Goal: Information Seeking & Learning: Check status

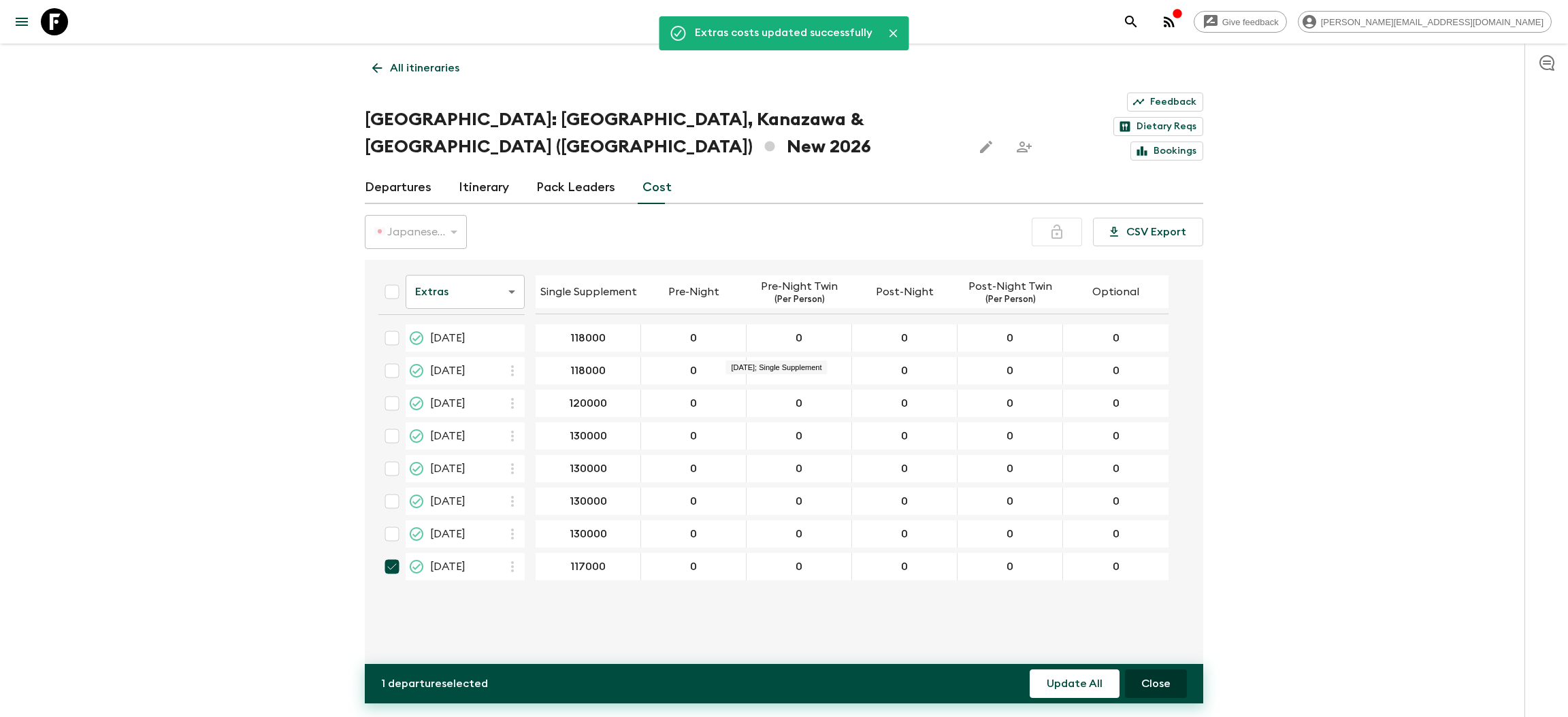
click at [1149, 677] on button "Close" at bounding box center [1155, 684] width 62 height 28
checkbox input "false"
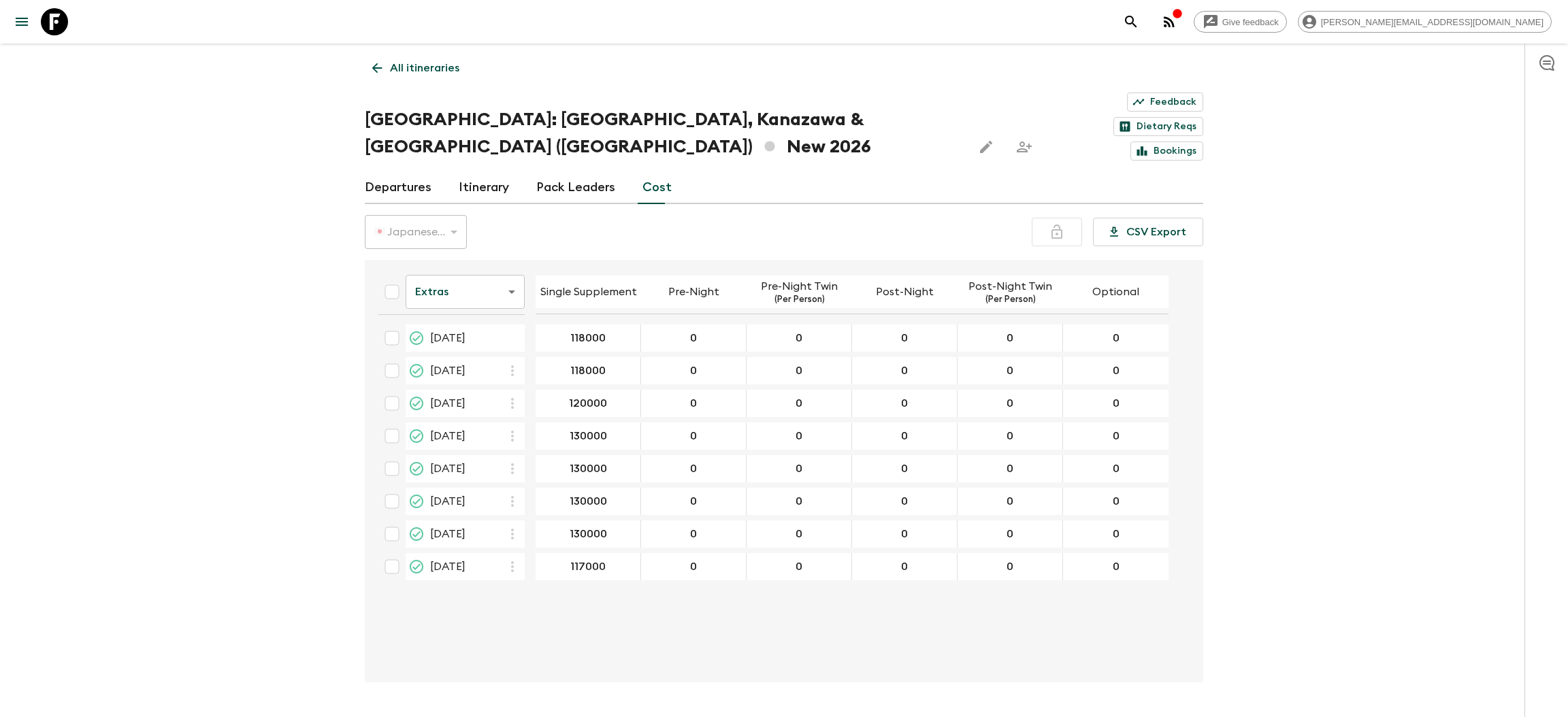
click at [369, 71] on icon at bounding box center [377, 67] width 15 height 15
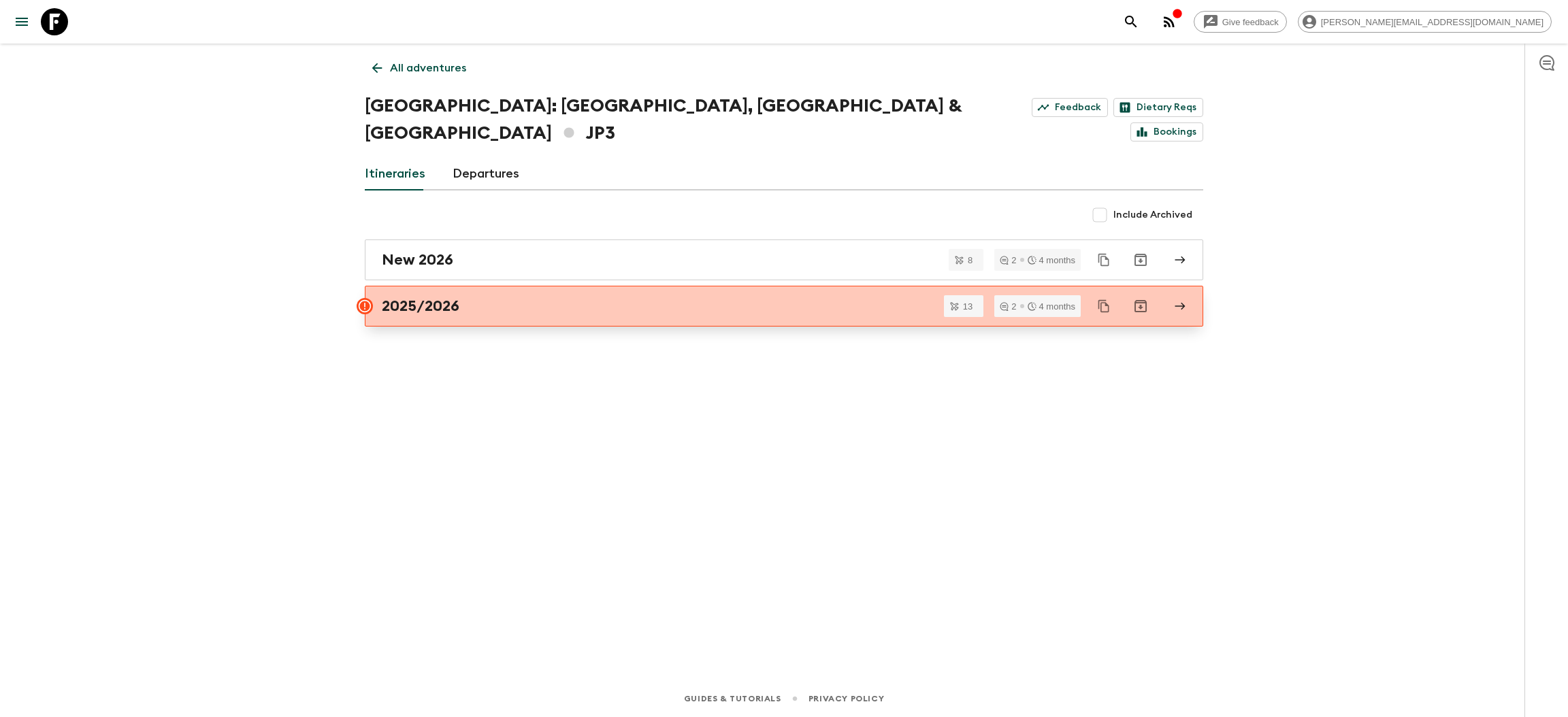
click at [413, 297] on h2 "2025/2026" at bounding box center [420, 306] width 77 height 18
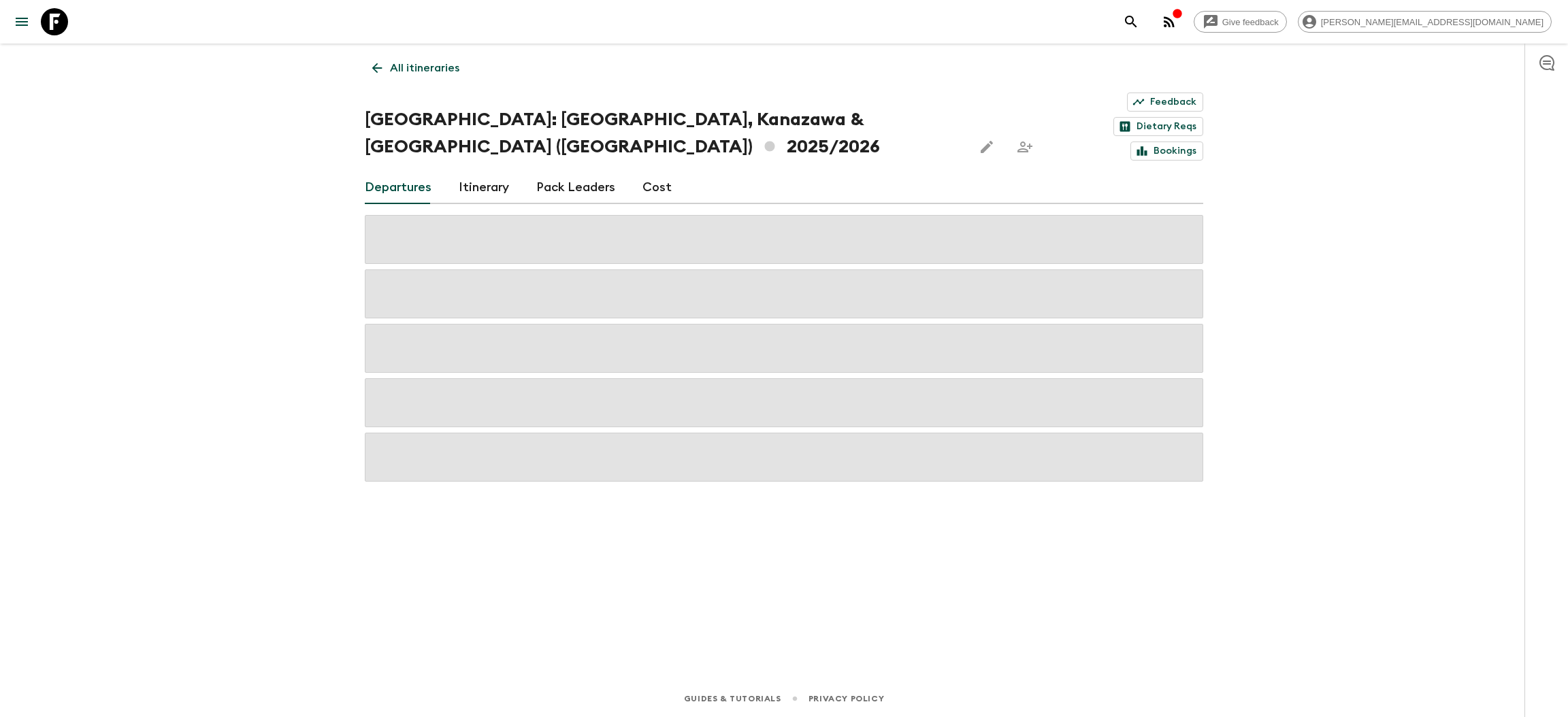
click at [669, 172] on div "Departures Itinerary Pack Leaders Cost" at bounding box center [784, 188] width 838 height 33
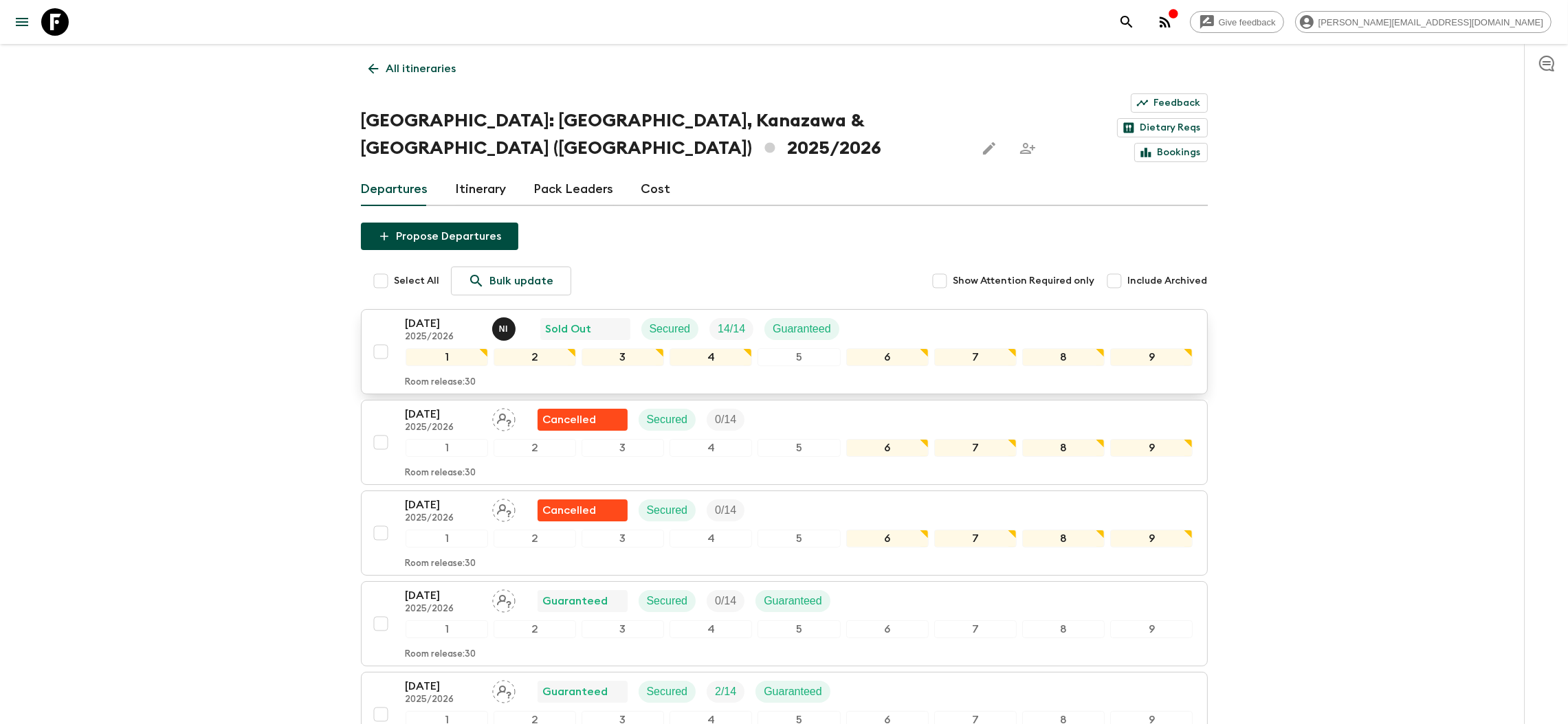
click at [452, 315] on p "[DATE]" at bounding box center [443, 323] width 76 height 16
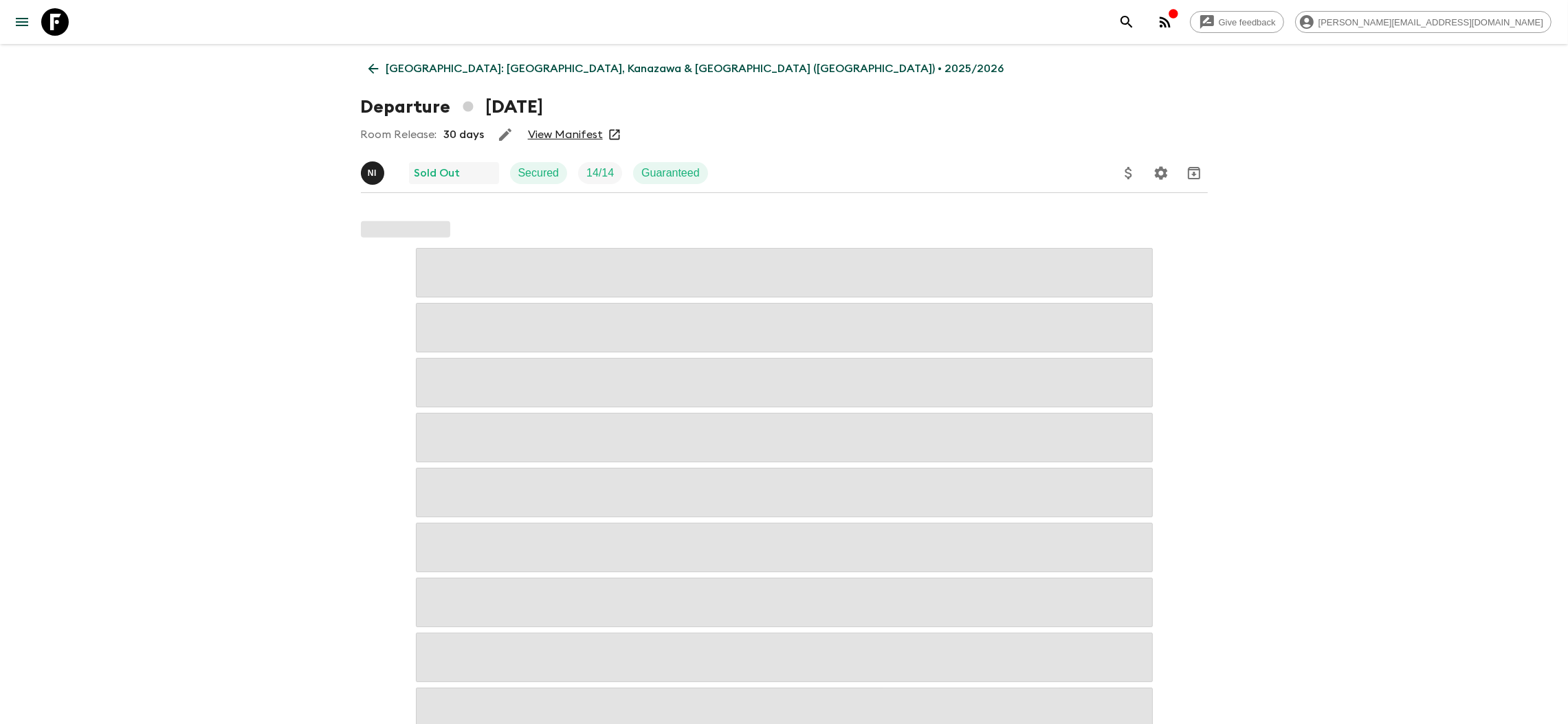
click at [547, 131] on link "View Manifest" at bounding box center [565, 134] width 75 height 14
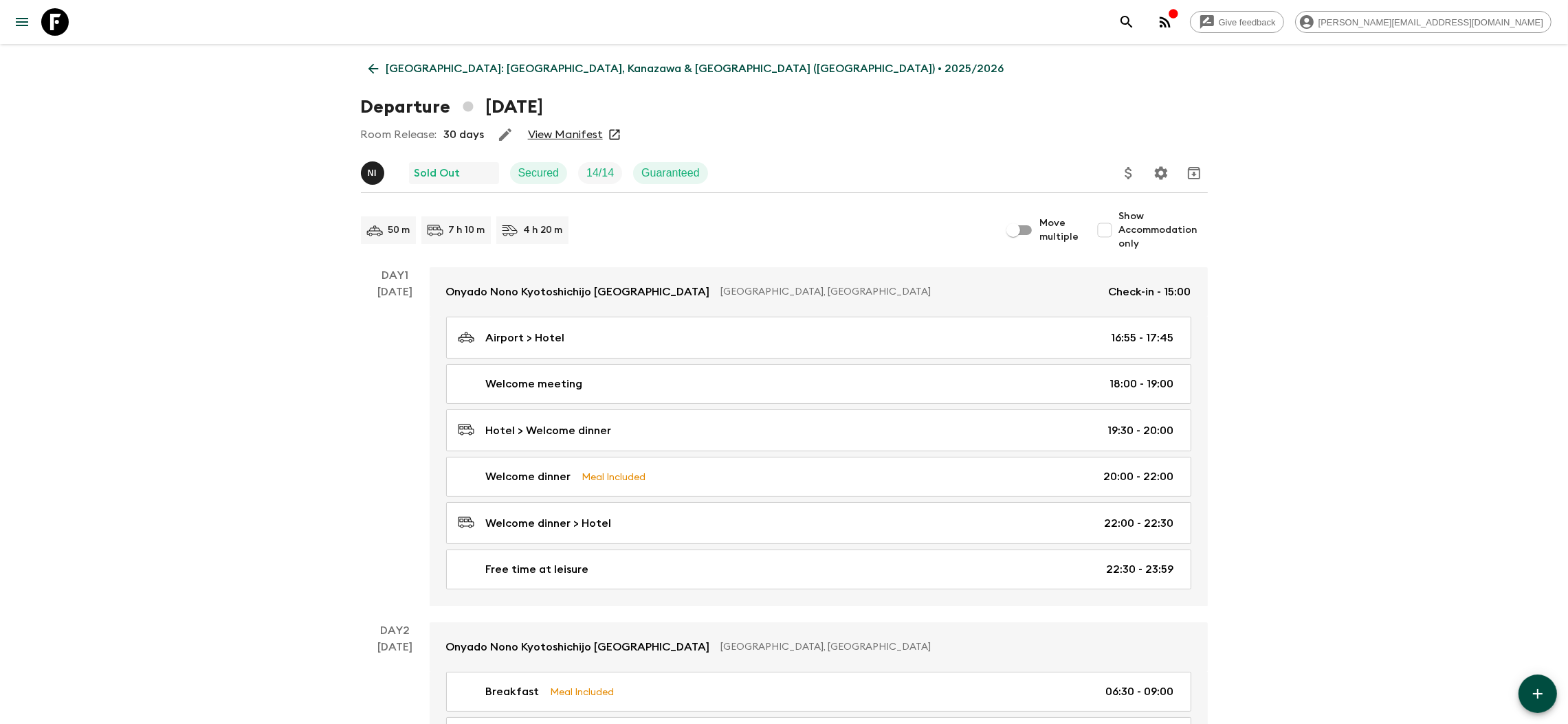
click at [377, 74] on icon at bounding box center [372, 68] width 15 height 15
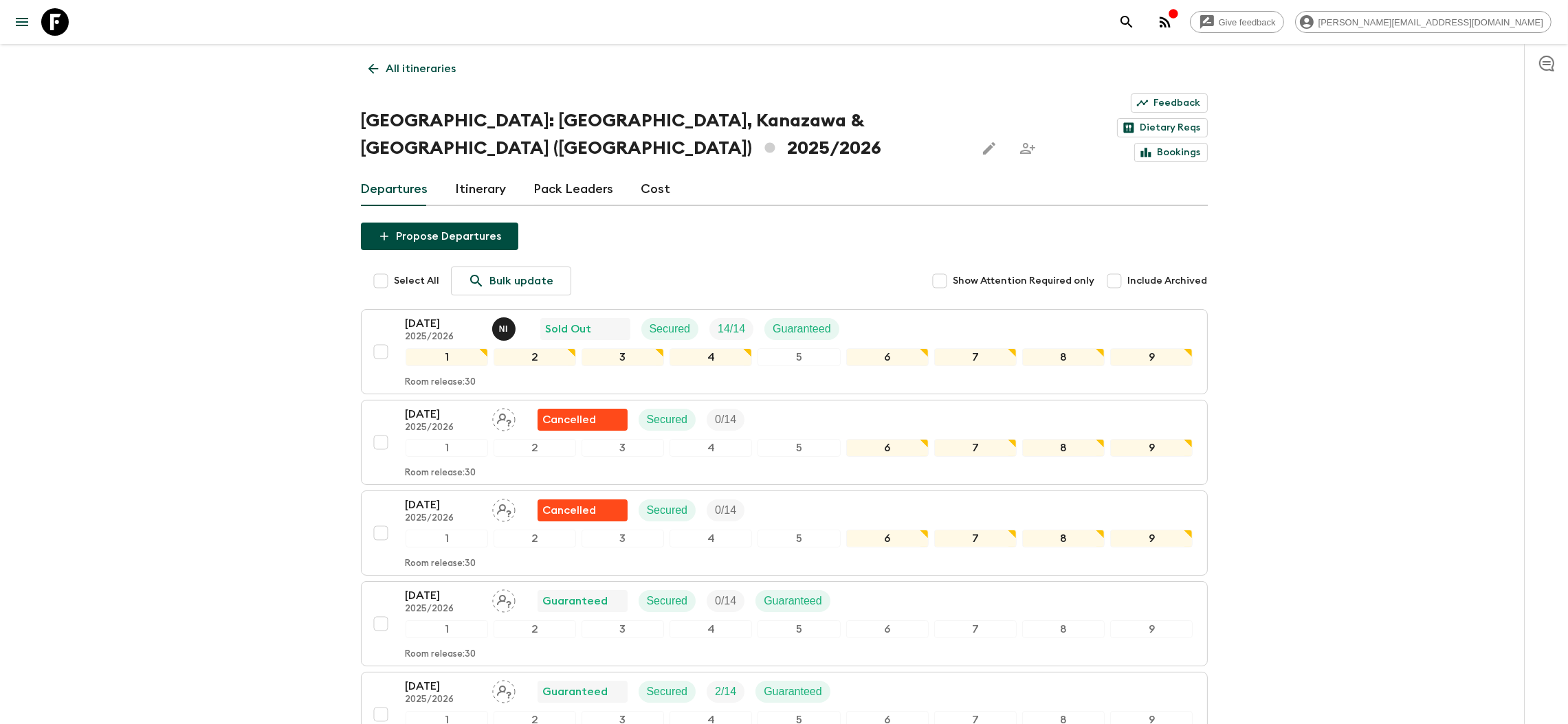
click at [372, 80] on link "All itineraries" at bounding box center [413, 69] width 103 height 27
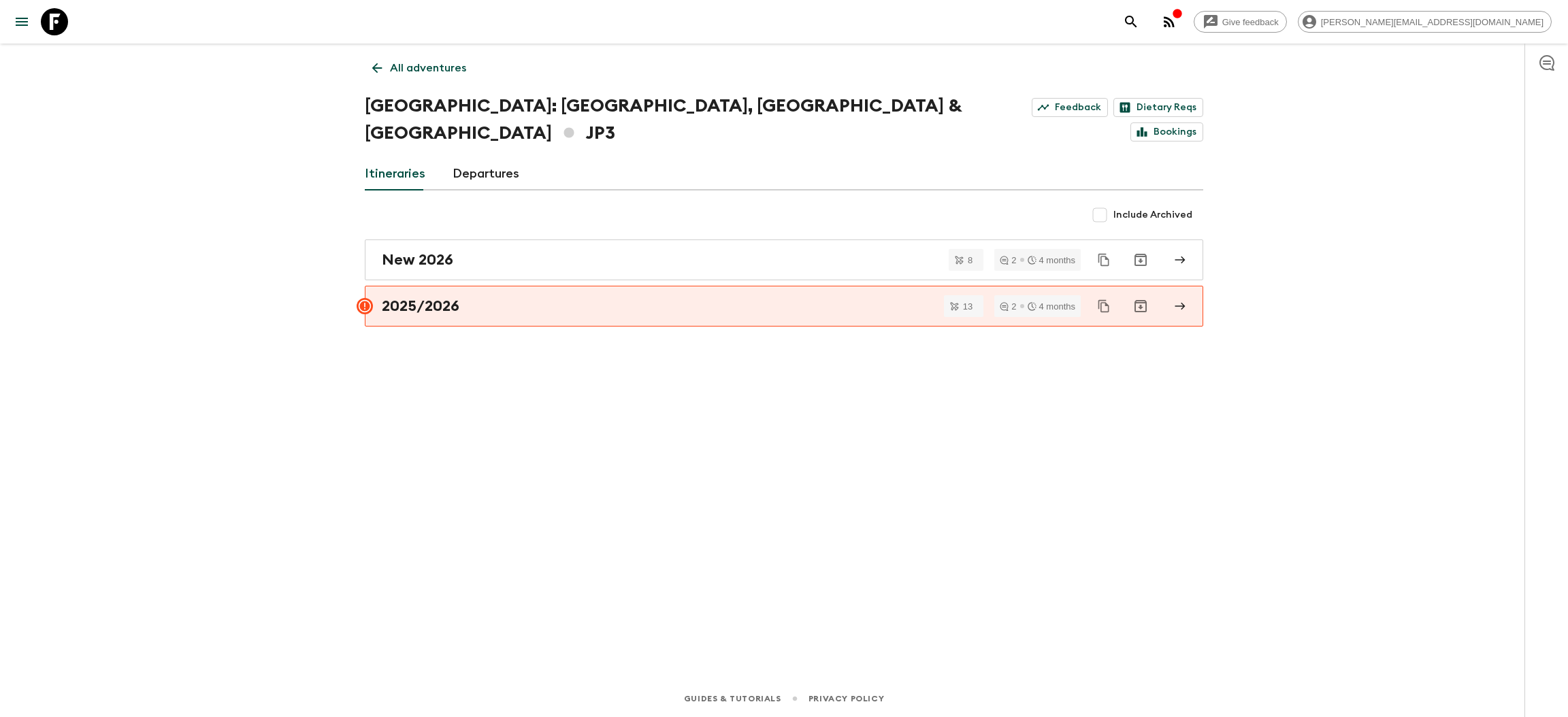
click at [367, 67] on link "All adventures" at bounding box center [419, 68] width 109 height 27
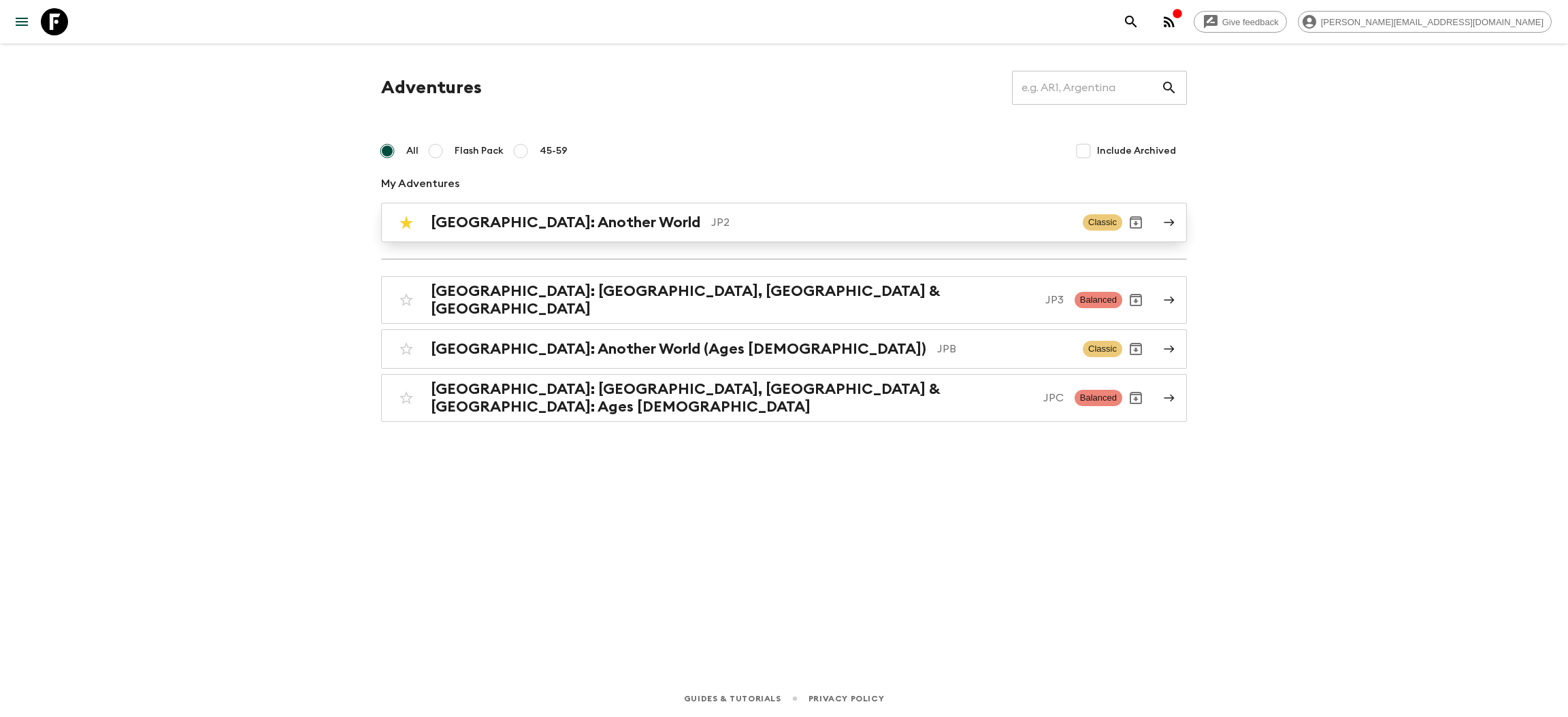
click at [516, 236] on link "[GEOGRAPHIC_DATA]: Another World JP2 Classic" at bounding box center [784, 223] width 806 height 40
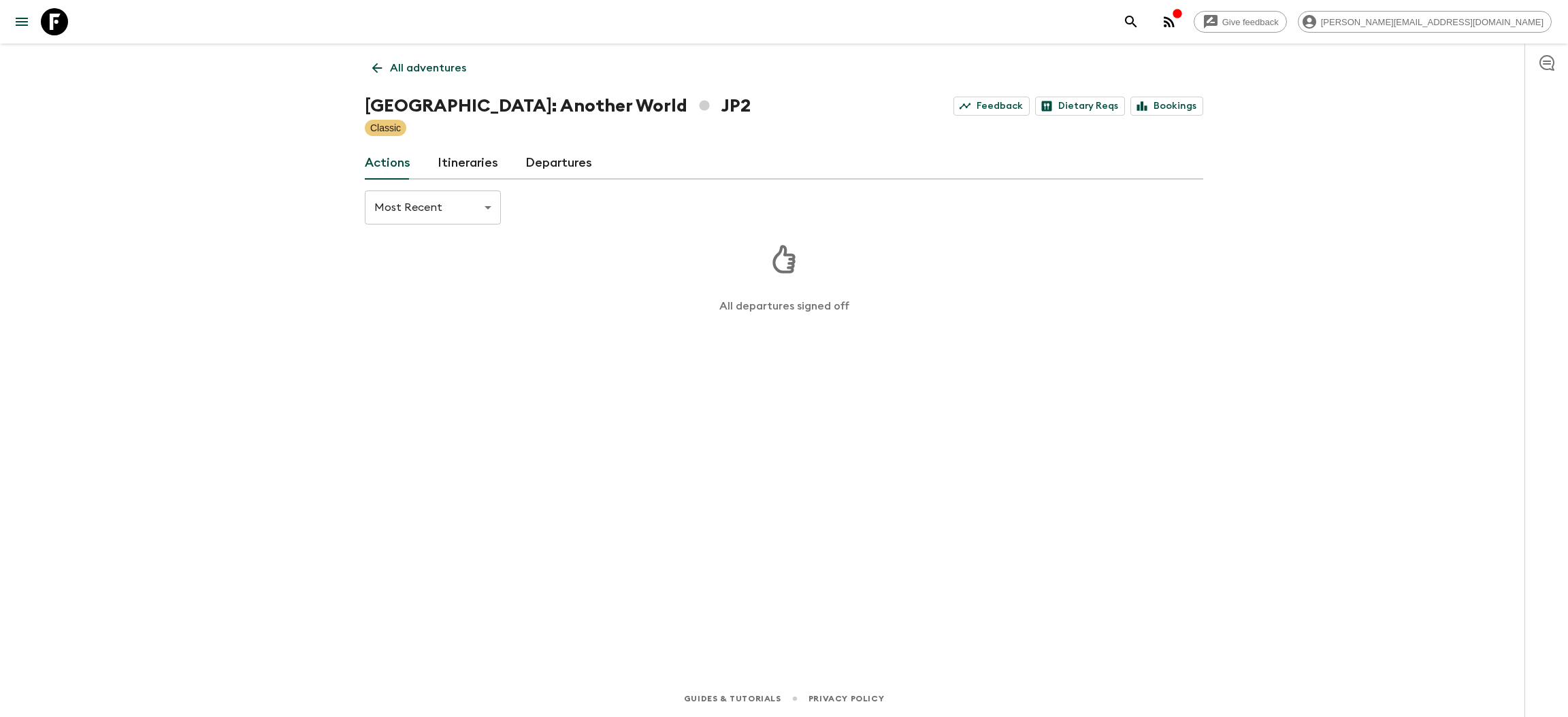
click at [369, 60] on icon at bounding box center [377, 67] width 15 height 15
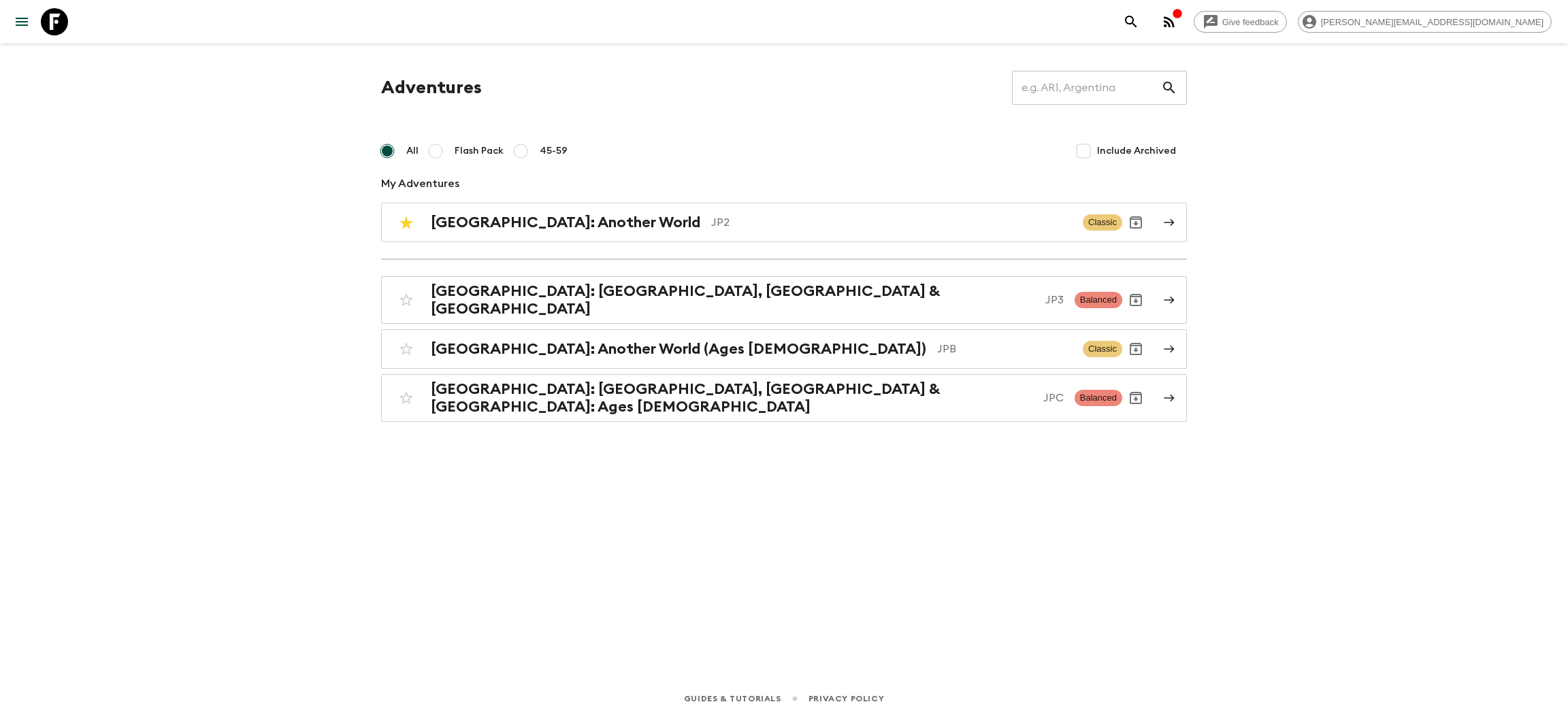
click at [626, 348] on h2 "[GEOGRAPHIC_DATA]: Another World (Ages [DEMOGRAPHIC_DATA])" at bounding box center [678, 349] width 495 height 18
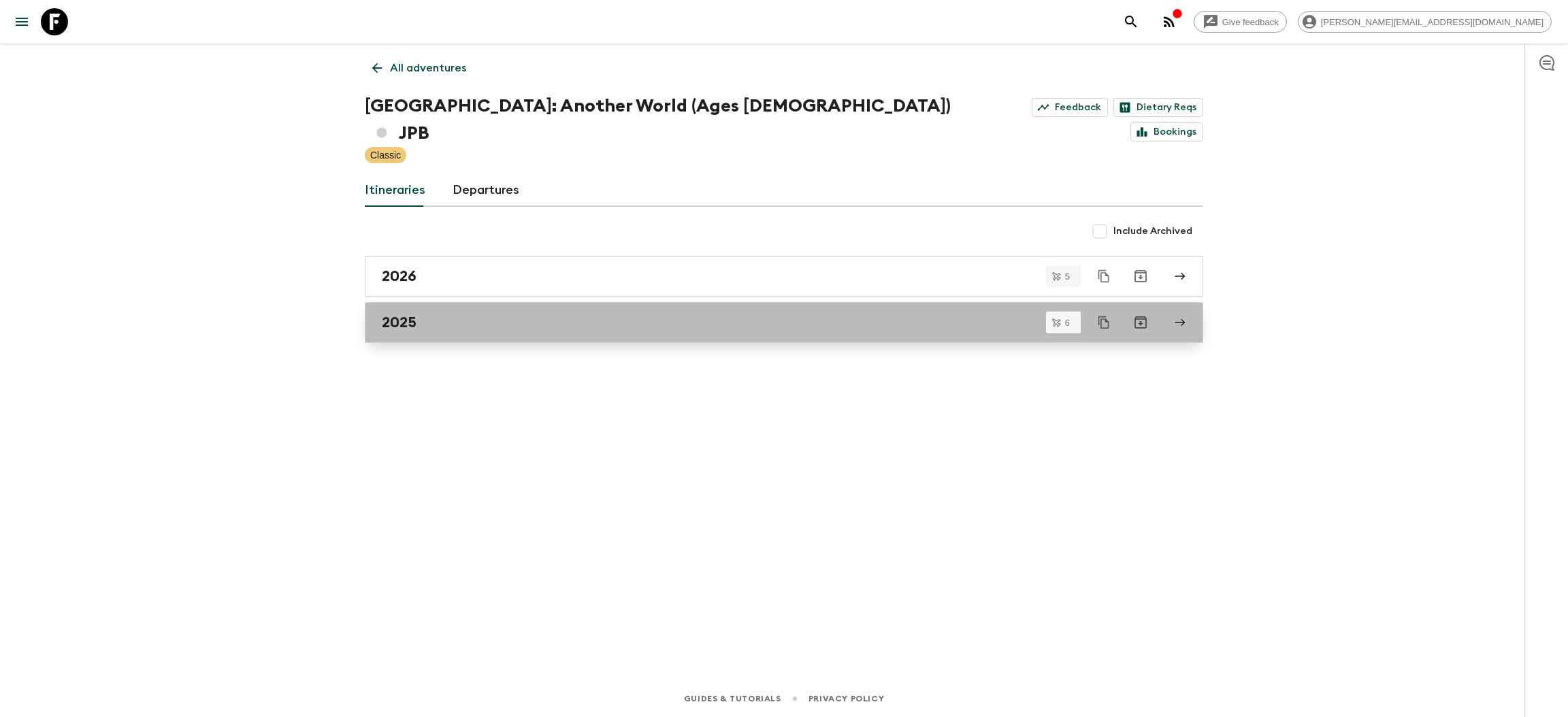
click at [422, 313] on div "2025" at bounding box center [771, 322] width 779 height 18
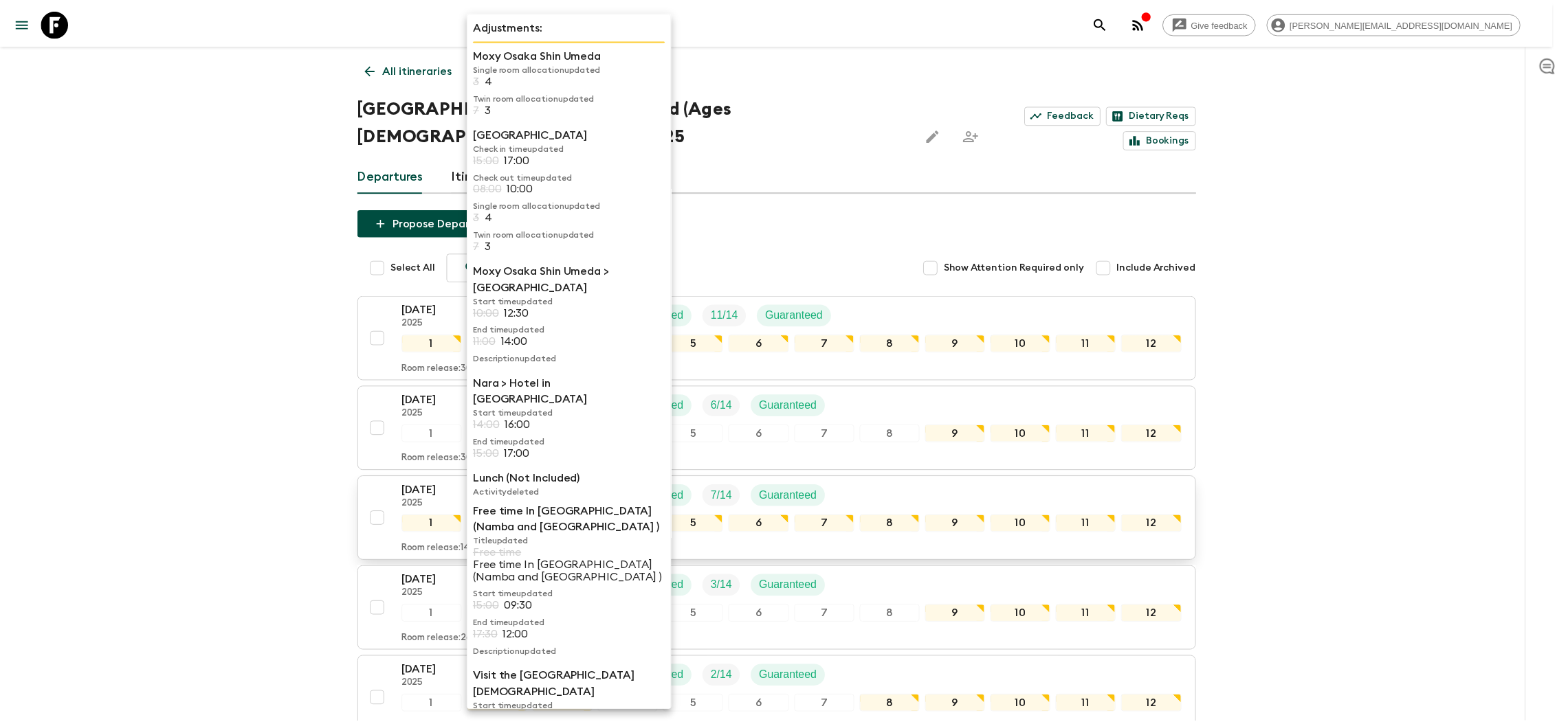
scroll to position [135, 0]
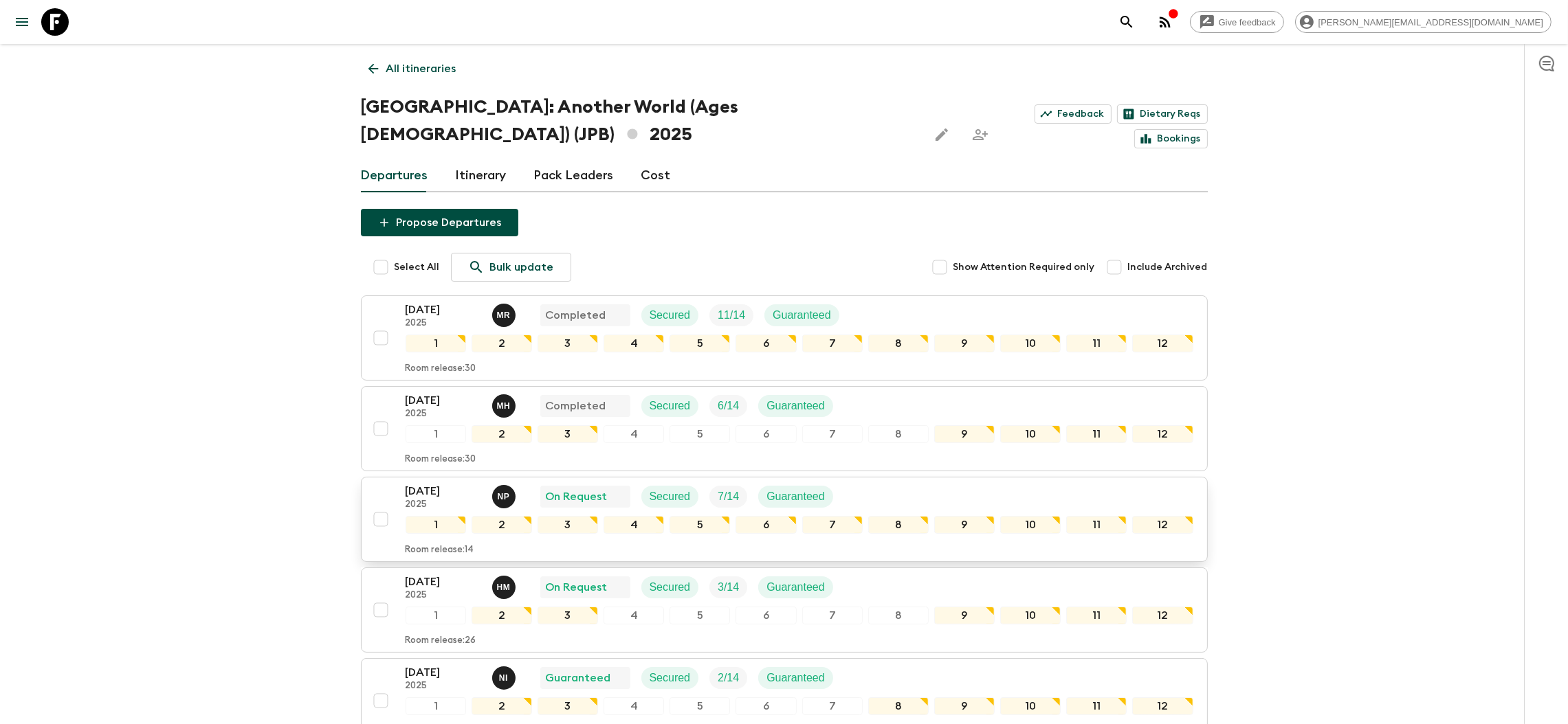
click at [443, 500] on p "2025" at bounding box center [443, 505] width 76 height 11
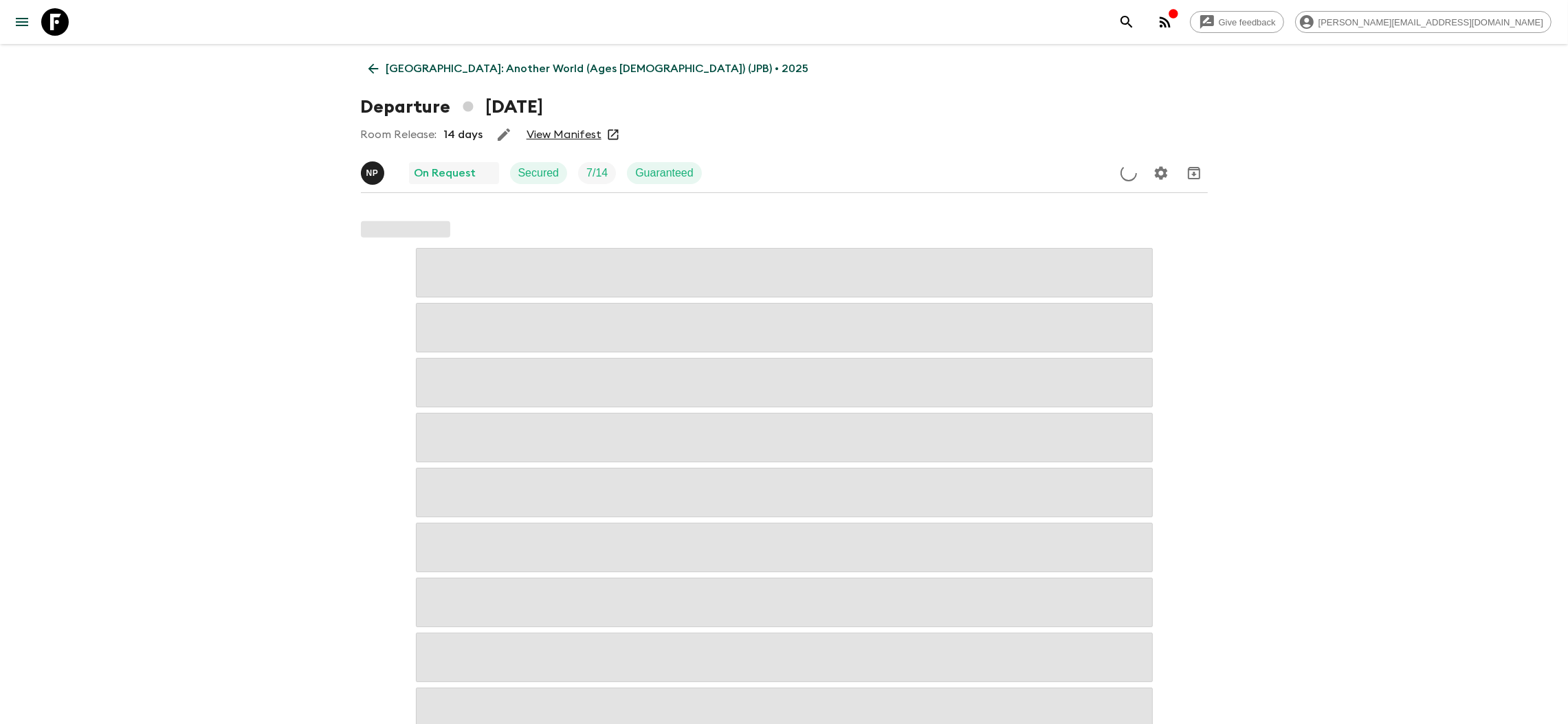
click at [571, 132] on link "View Manifest" at bounding box center [564, 134] width 75 height 14
